Goal: Task Accomplishment & Management: Use online tool/utility

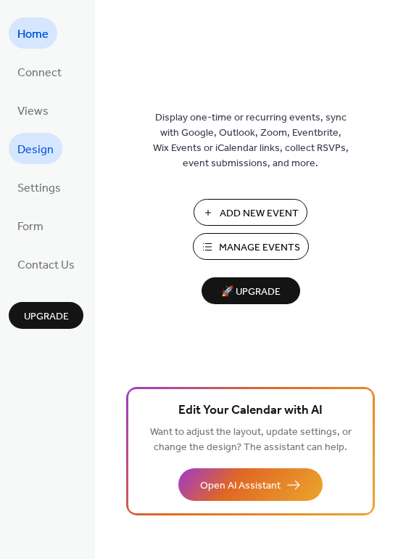
click at [25, 144] on span "Design" at bounding box center [35, 150] width 36 height 22
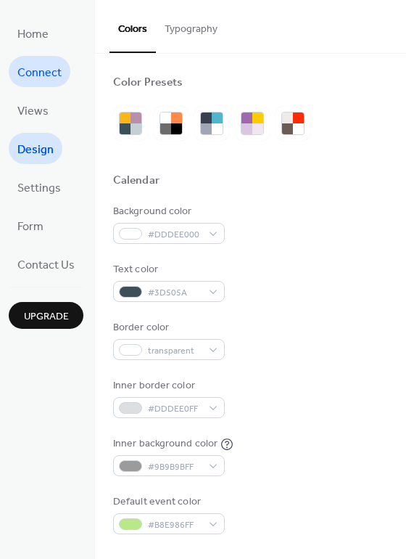
click at [49, 78] on span "Connect" at bounding box center [39, 73] width 44 height 22
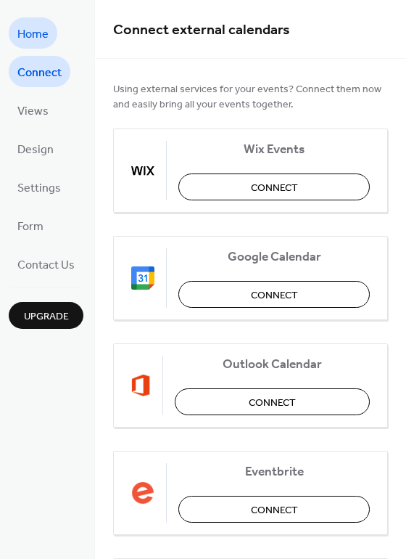
click at [27, 30] on span "Home" at bounding box center [32, 34] width 31 height 22
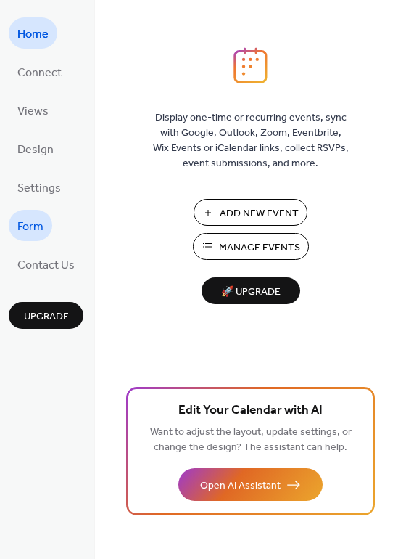
click at [36, 226] on span "Form" at bounding box center [30, 227] width 26 height 22
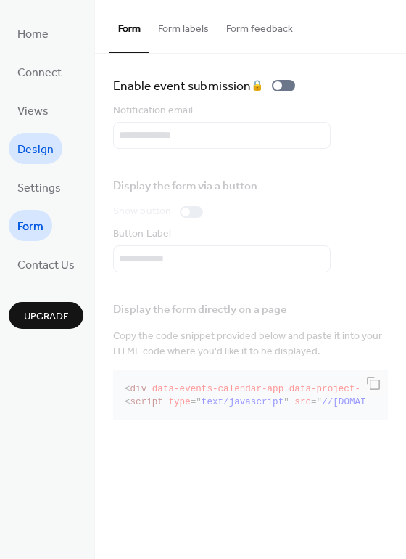
click at [54, 147] on link "Design" at bounding box center [36, 148] width 54 height 31
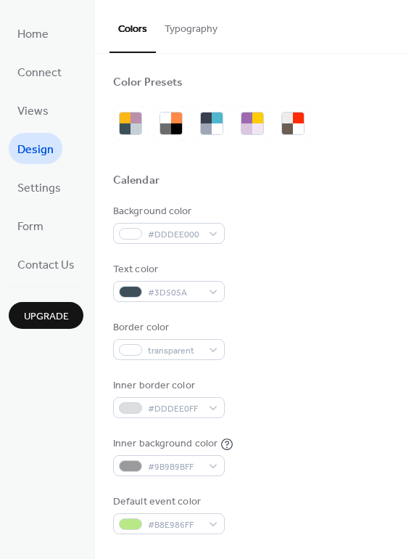
click at [209, 36] on button "Typography" at bounding box center [191, 26] width 70 height 52
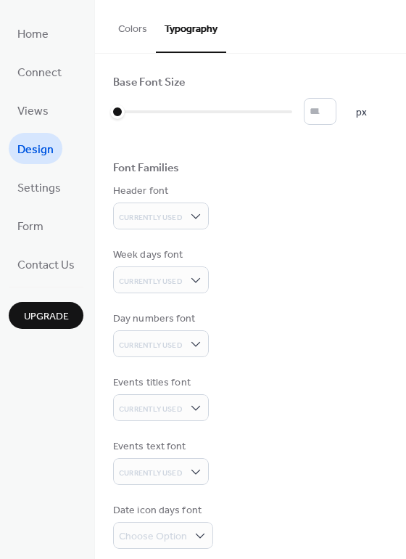
scroll to position [75, 0]
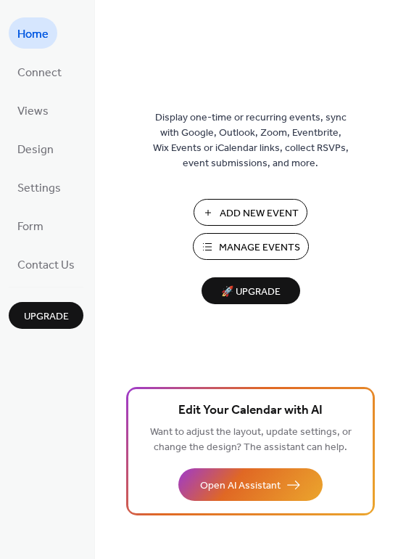
click at [248, 208] on span "Add New Event" at bounding box center [259, 213] width 79 height 15
